Goal: Transaction & Acquisition: Purchase product/service

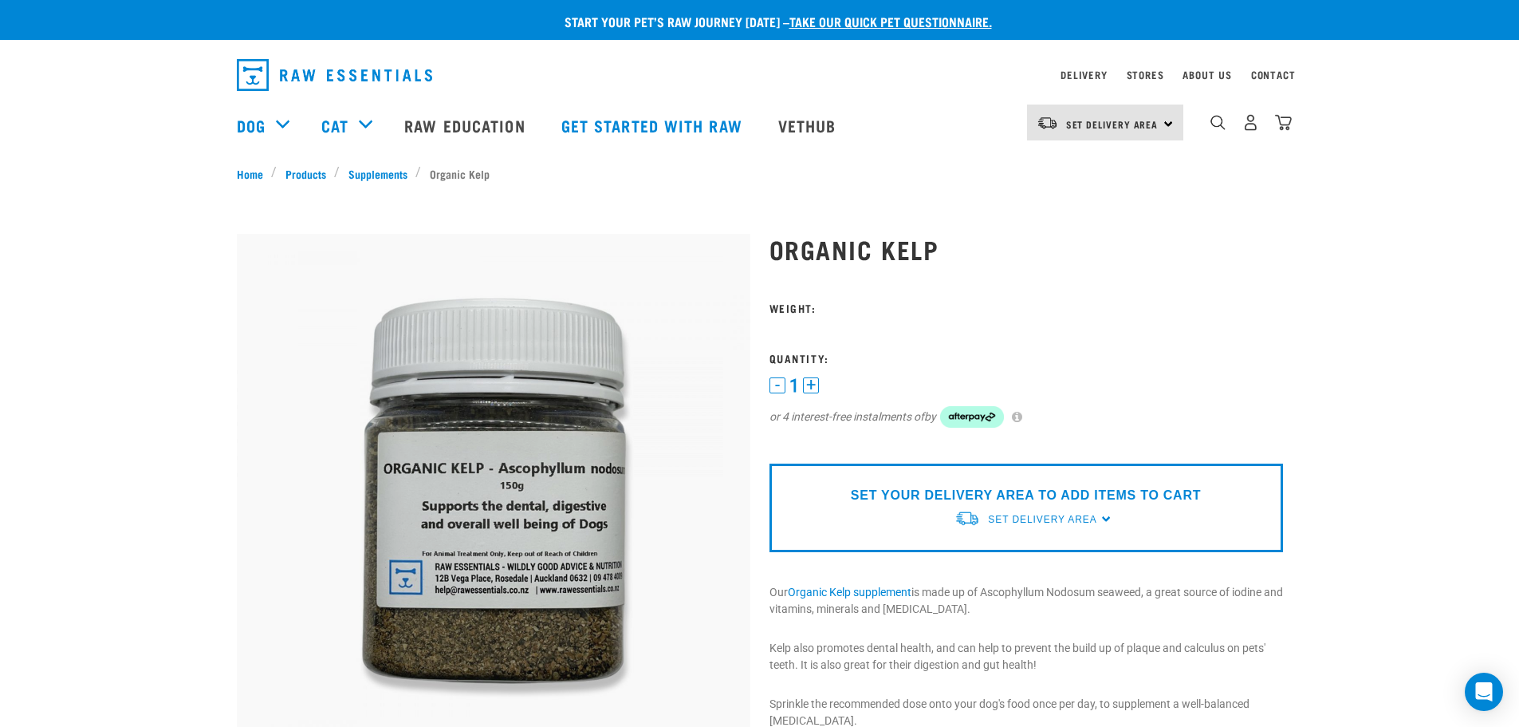
scroll to position [239, 0]
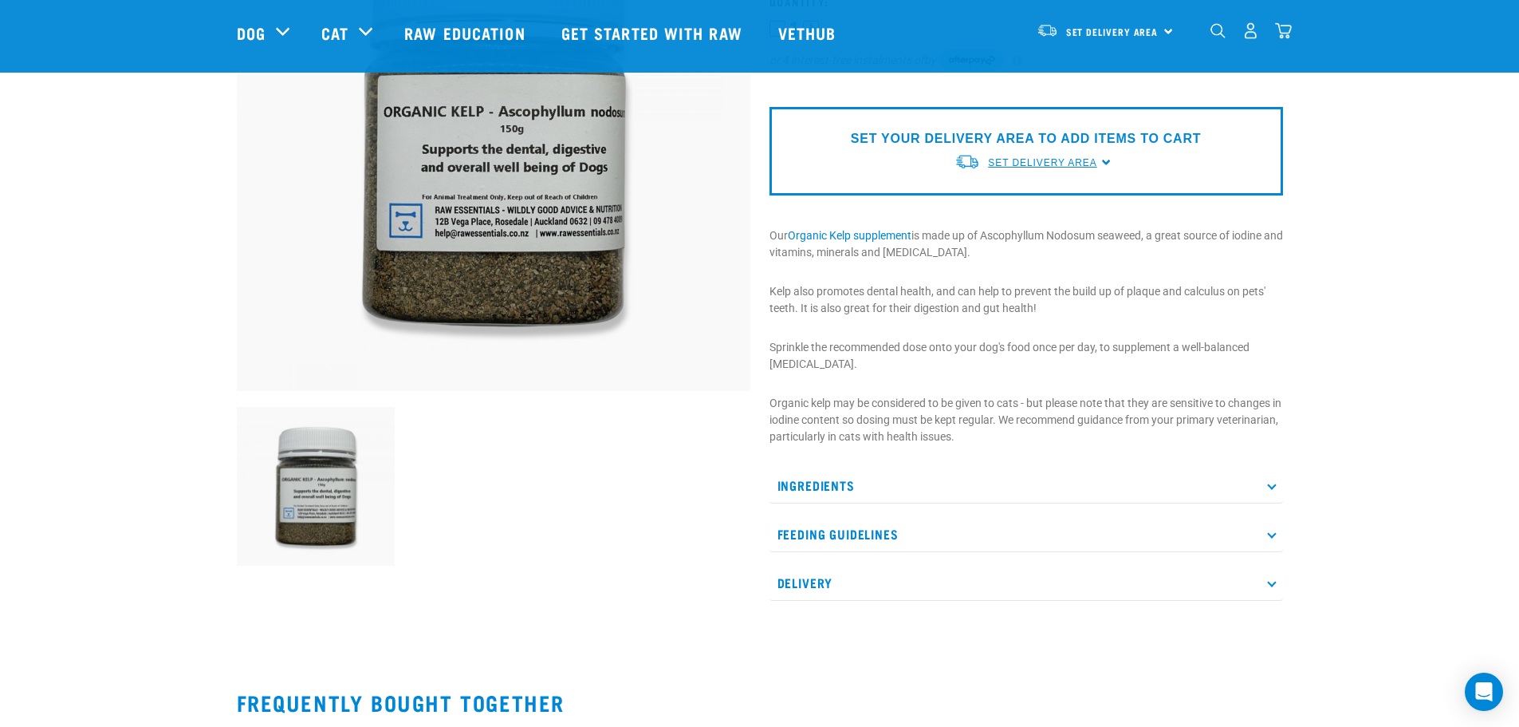
click at [1058, 162] on span "Set Delivery Area" at bounding box center [1042, 162] width 108 height 11
click at [1018, 198] on link "[GEOGRAPHIC_DATA]" at bounding box center [1034, 200] width 159 height 26
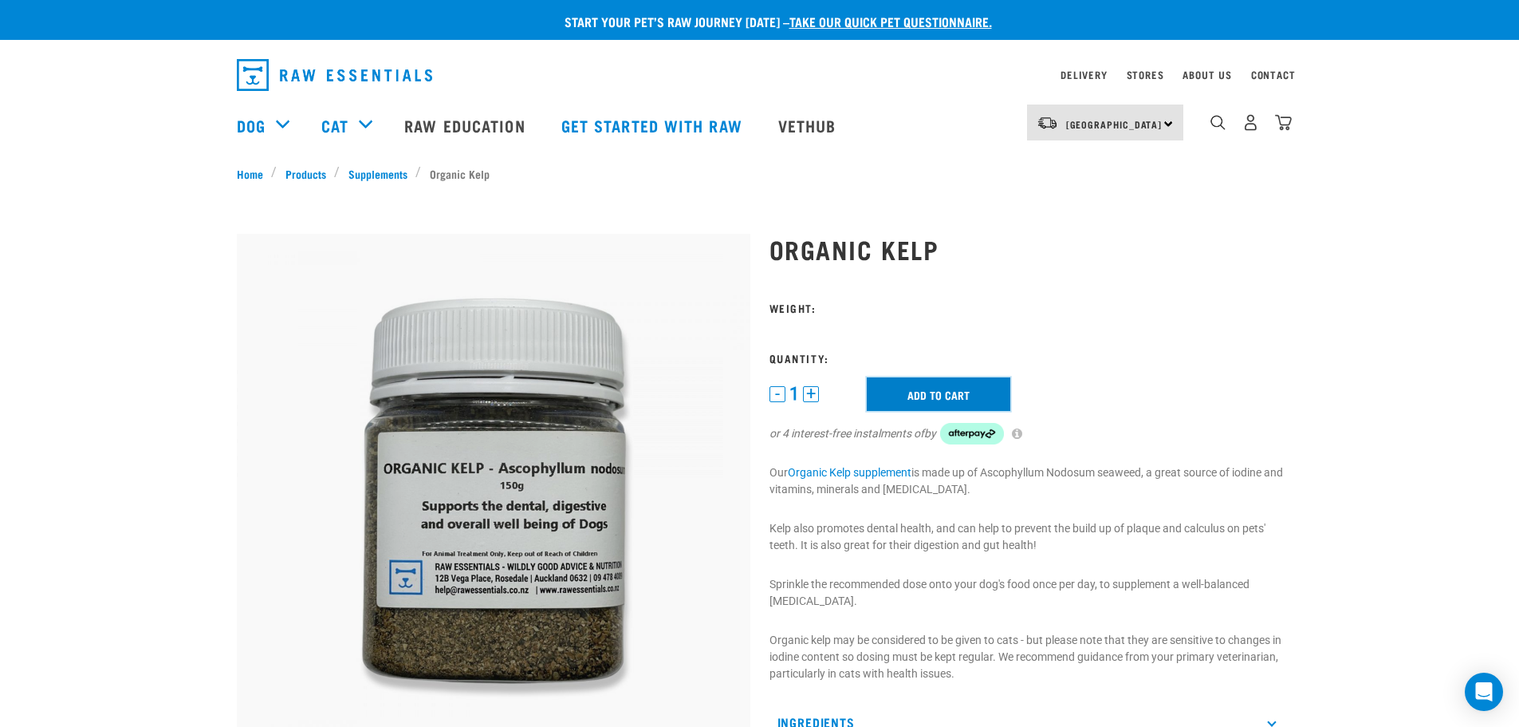
click at [900, 395] on input "Add to cart" at bounding box center [939, 393] width 144 height 33
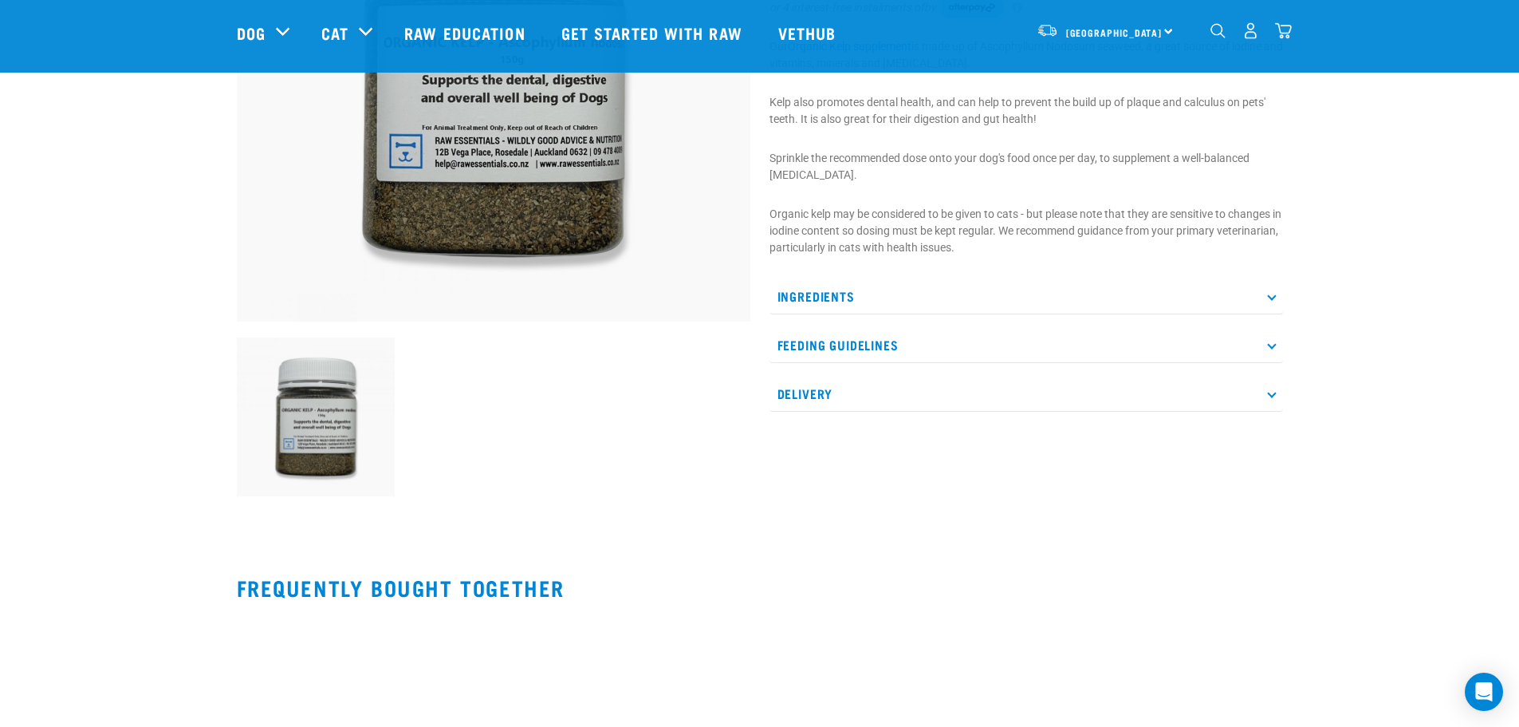
scroll to position [399, 0]
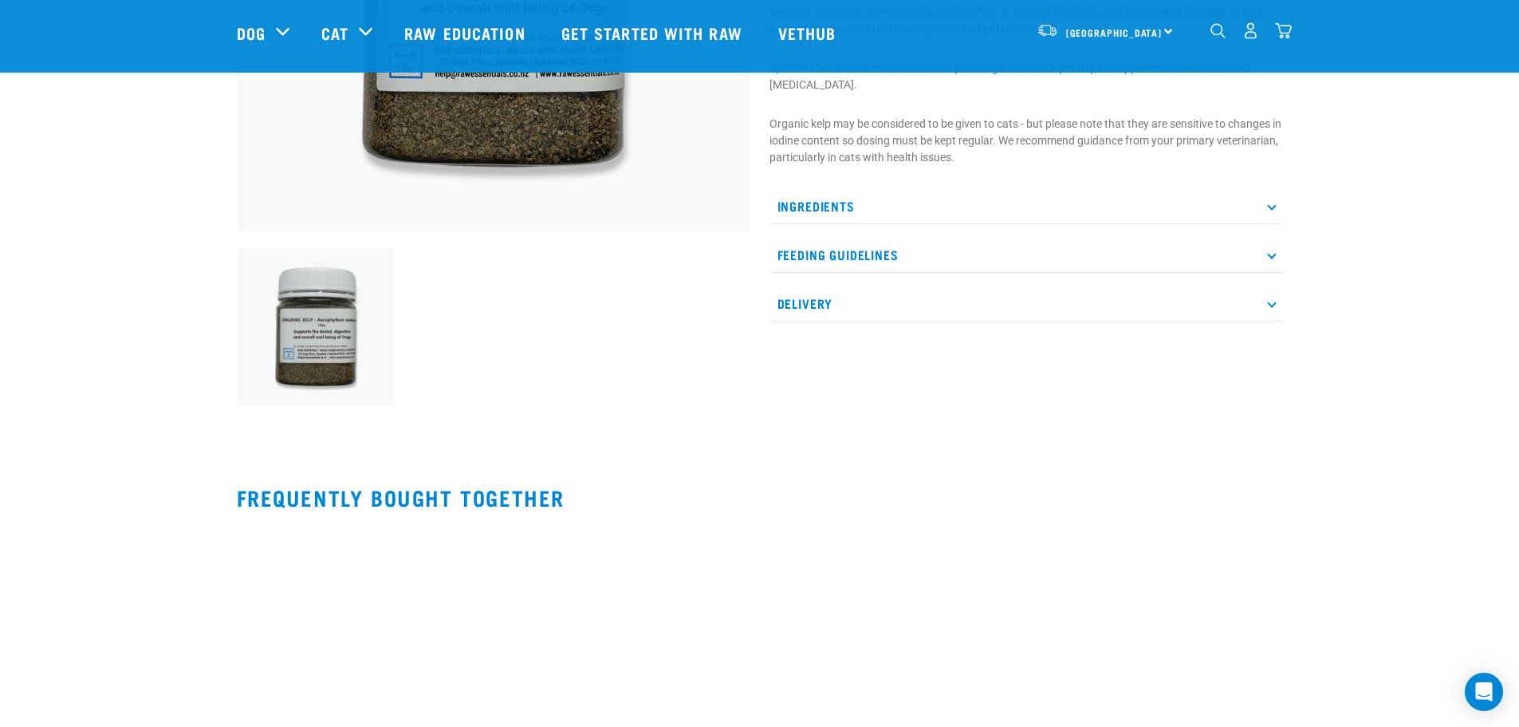
click at [1038, 207] on p "Ingredients" at bounding box center [1027, 206] width 514 height 36
click at [1029, 302] on p "Feeding Guidelines" at bounding box center [1027, 303] width 514 height 36
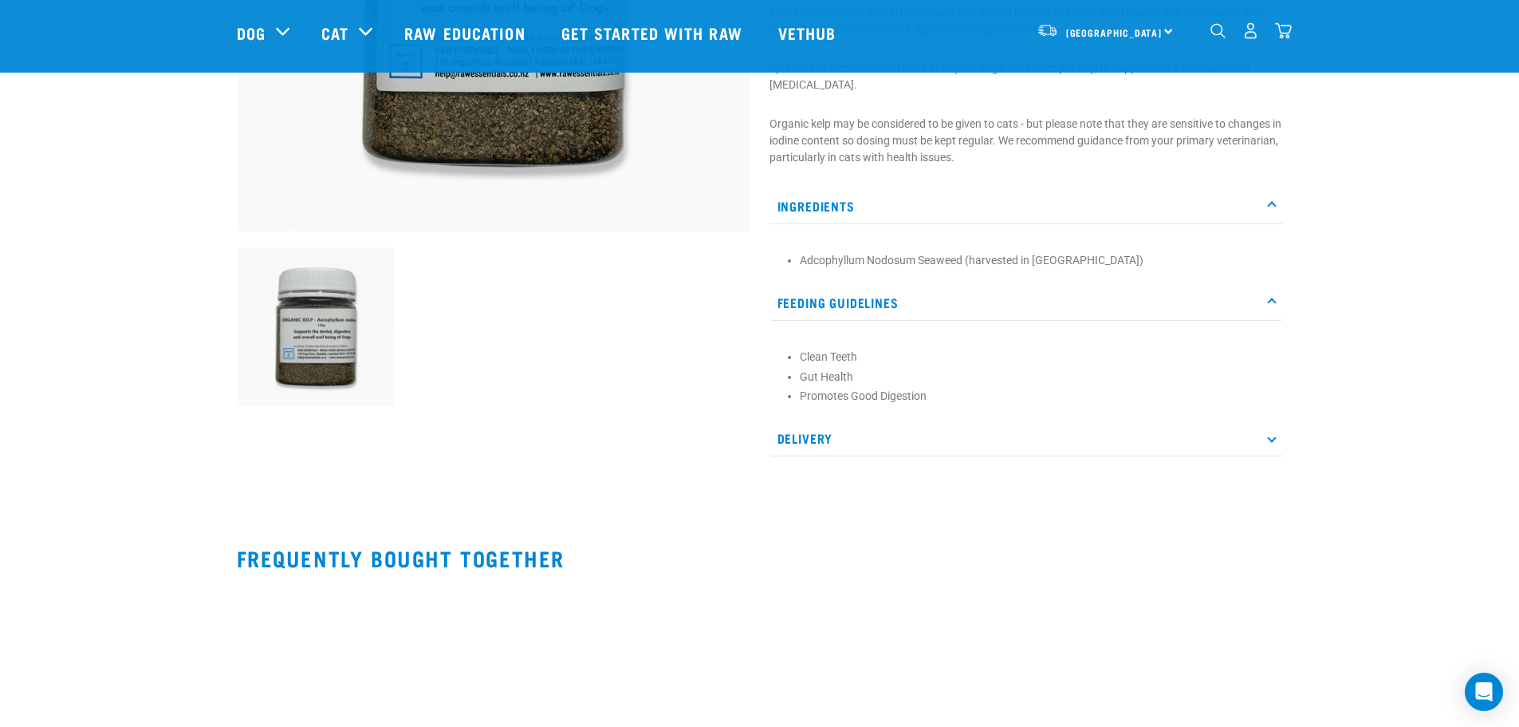
click at [999, 446] on p "Delivery" at bounding box center [1027, 438] width 514 height 36
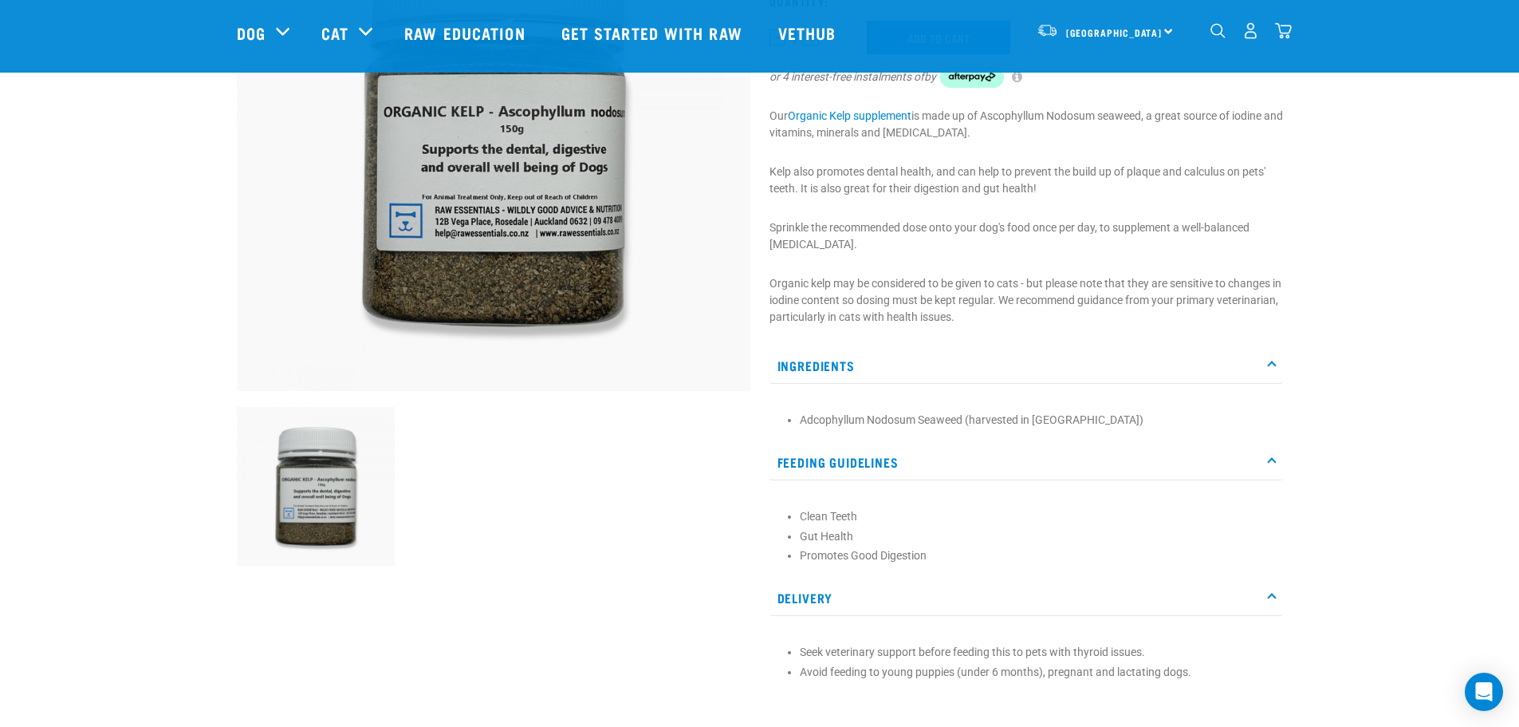
scroll to position [0, 0]
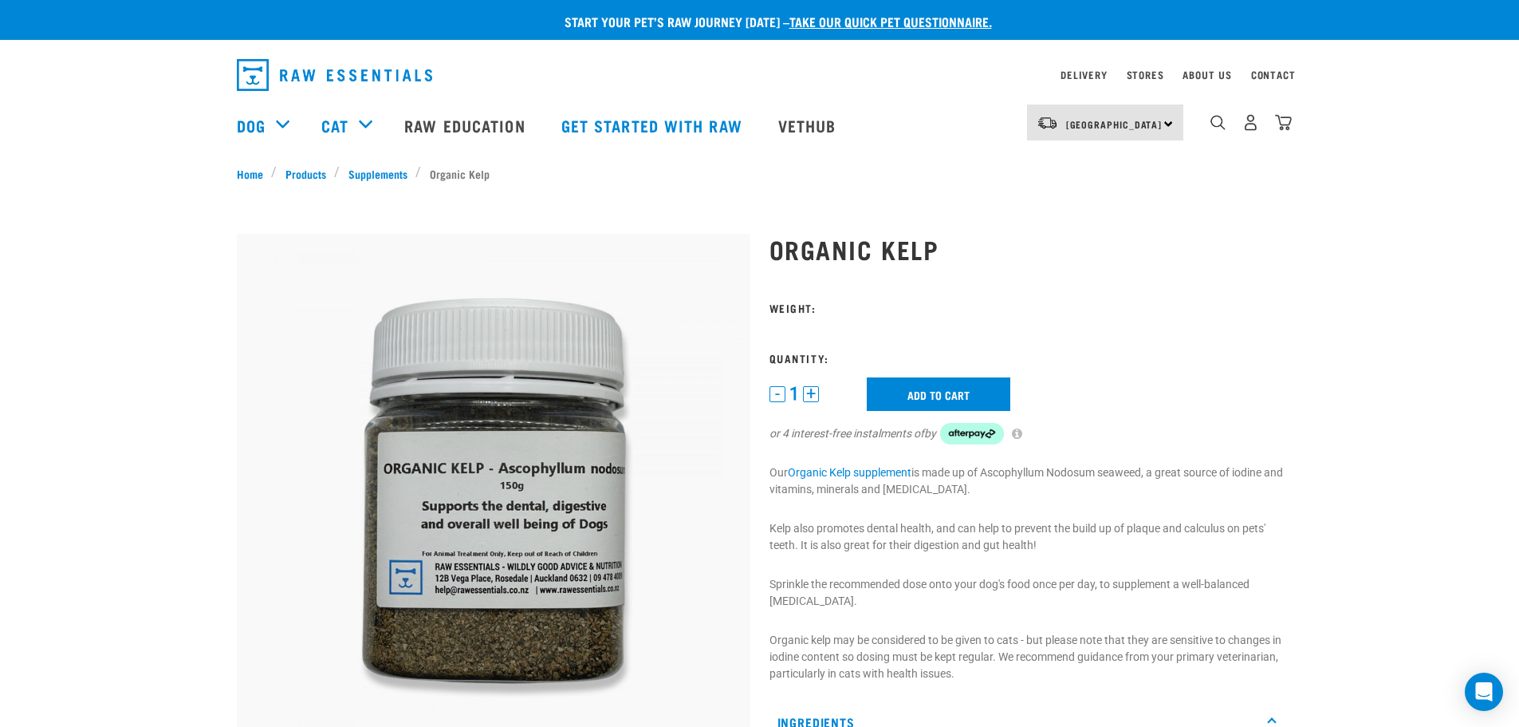
click at [810, 395] on button "+" at bounding box center [811, 394] width 16 height 16
click at [770, 396] on button "-" at bounding box center [778, 394] width 16 height 16
click at [839, 474] on link "Organic Kelp supplement" at bounding box center [850, 472] width 124 height 13
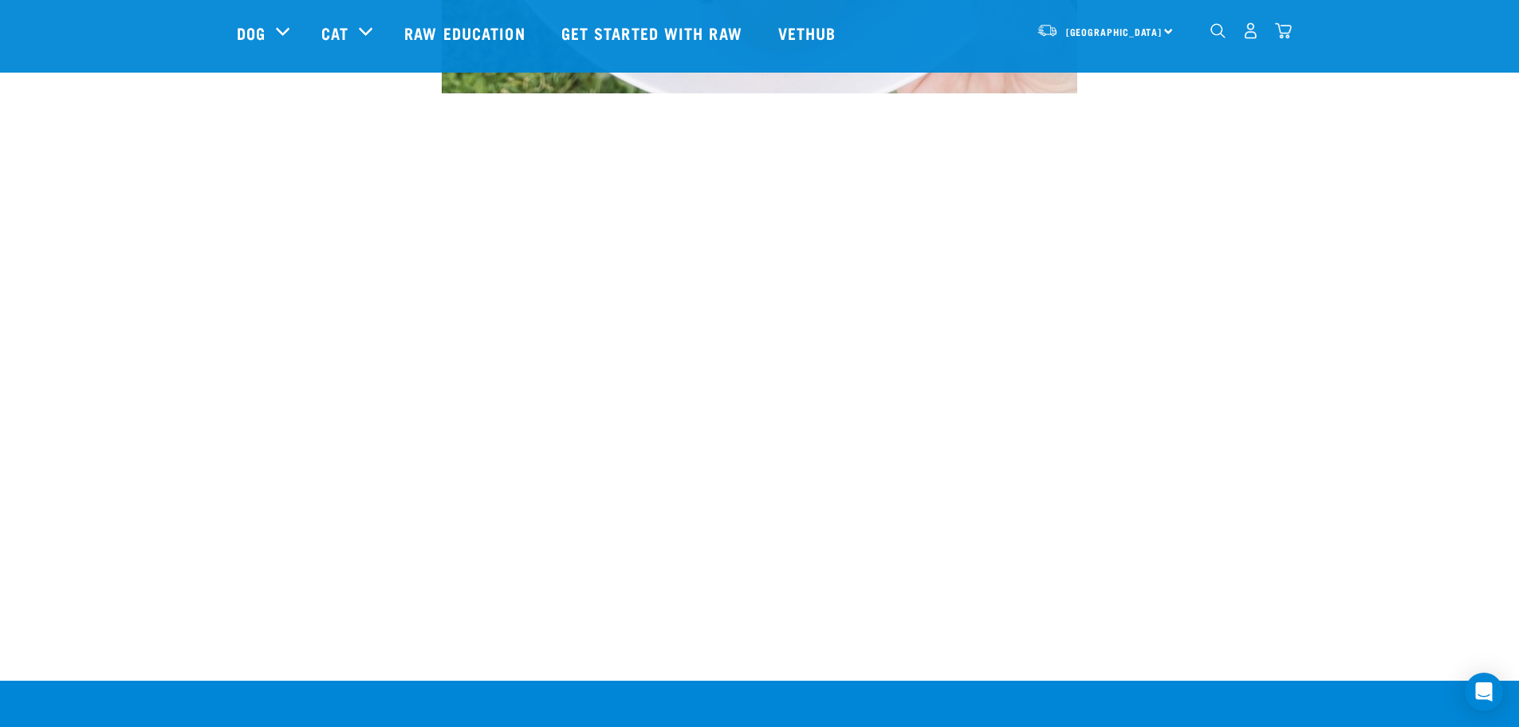
scroll to position [1914, 0]
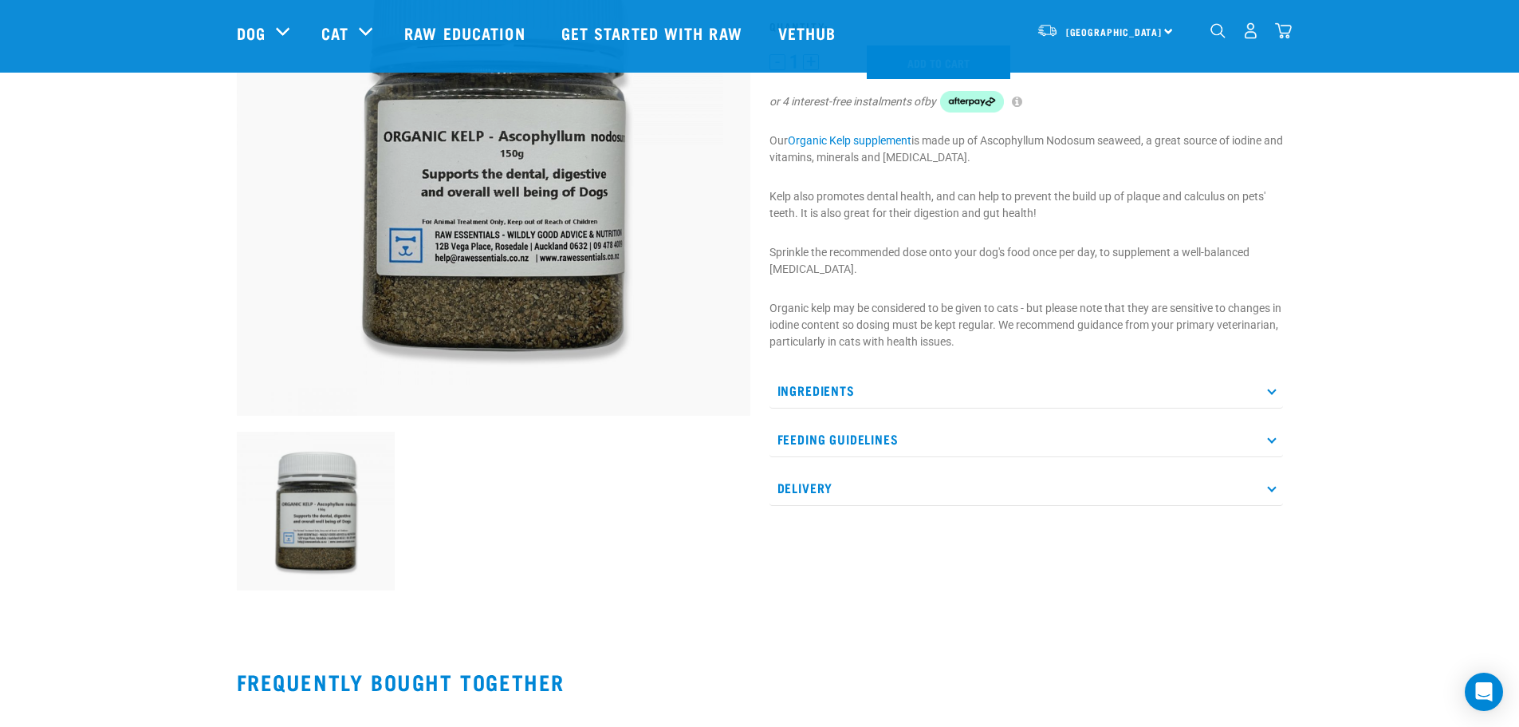
scroll to position [20, 0]
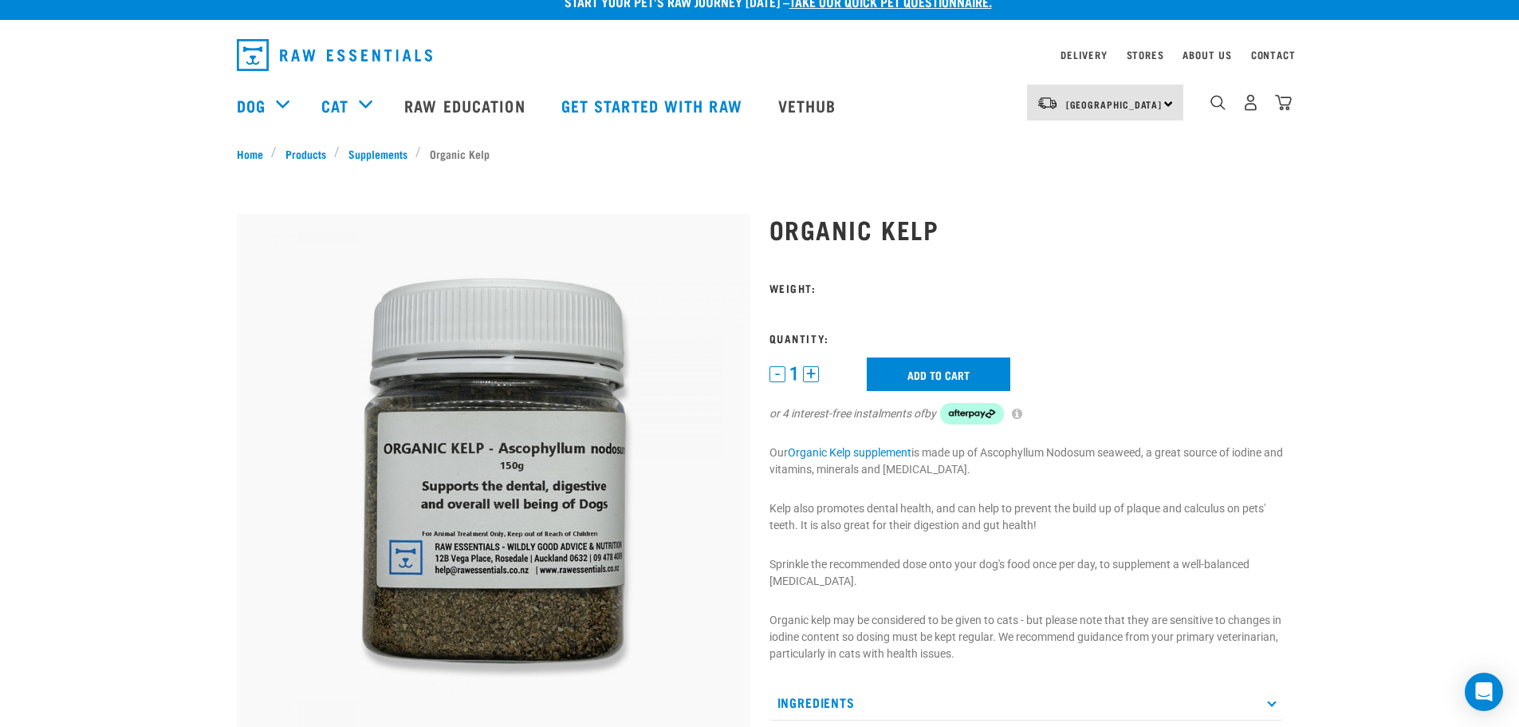
drag, startPoint x: 805, startPoint y: 375, endPoint x: 794, endPoint y: 375, distance: 11.2
click at [805, 375] on button "+" at bounding box center [811, 374] width 16 height 16
click at [775, 373] on button "-" at bounding box center [778, 374] width 16 height 16
click at [775, 374] on button "-" at bounding box center [778, 374] width 16 height 16
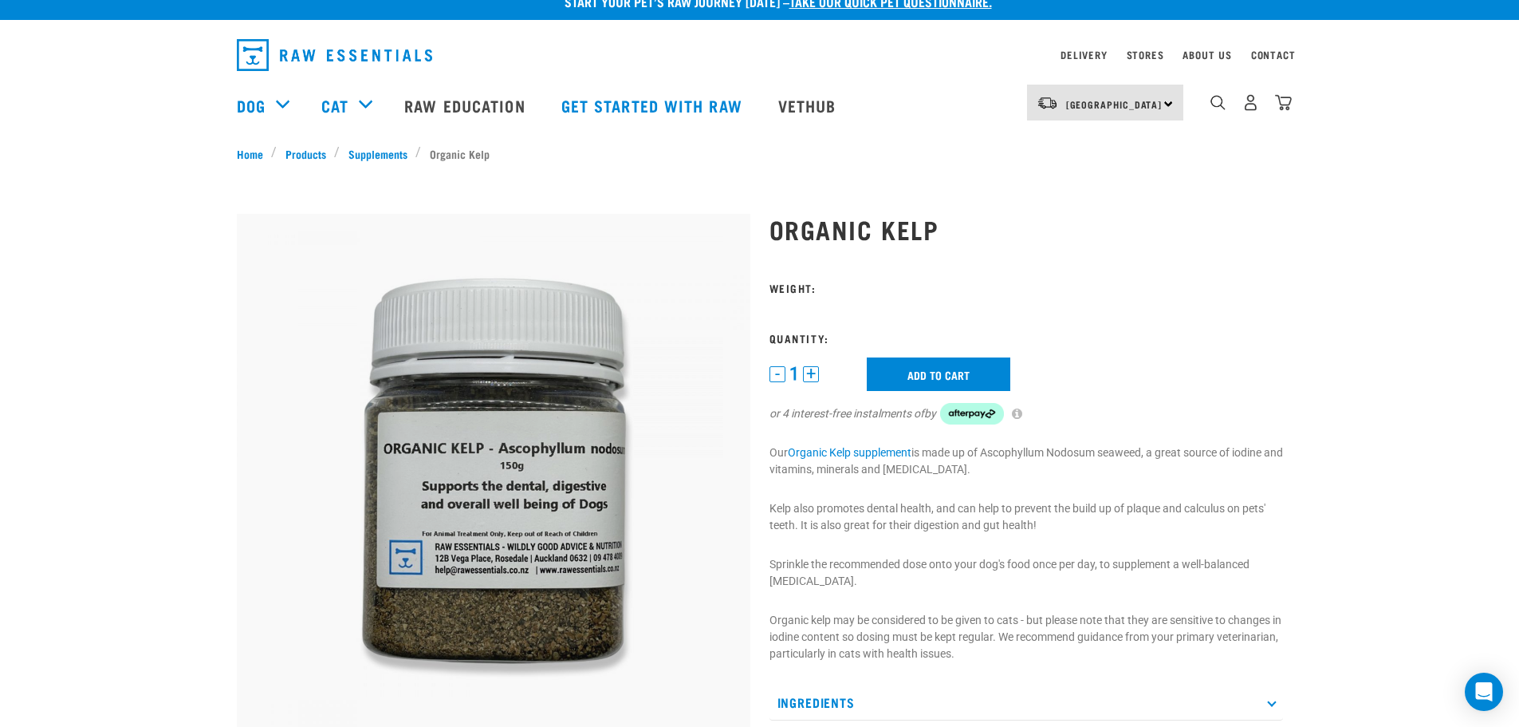
click at [775, 374] on button "-" at bounding box center [778, 374] width 16 height 16
drag, startPoint x: 775, startPoint y: 374, endPoint x: 636, endPoint y: 378, distance: 139.6
click at [770, 376] on button "-" at bounding box center [778, 374] width 16 height 16
click at [385, 153] on link "Supplements" at bounding box center [378, 153] width 76 height 17
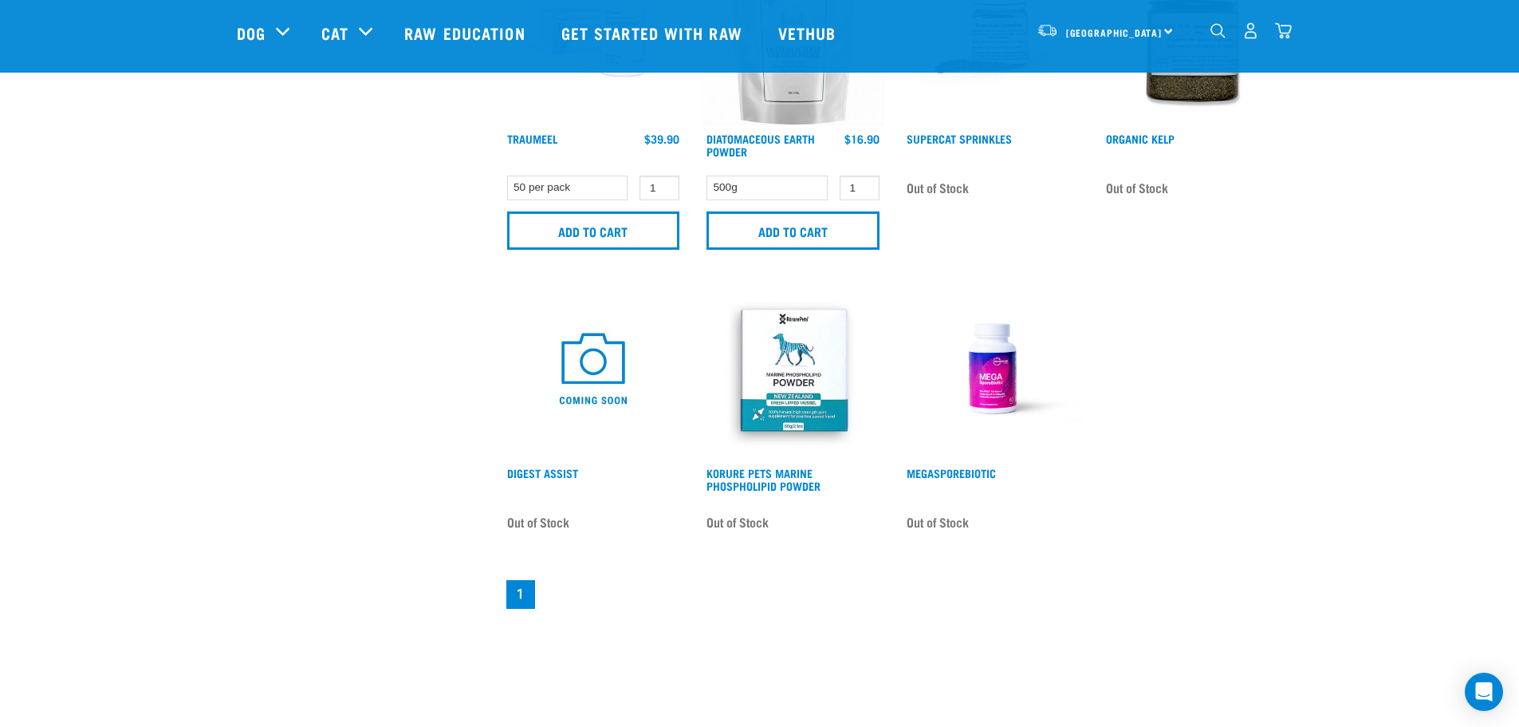
scroll to position [1196, 0]
